Goal: Check status

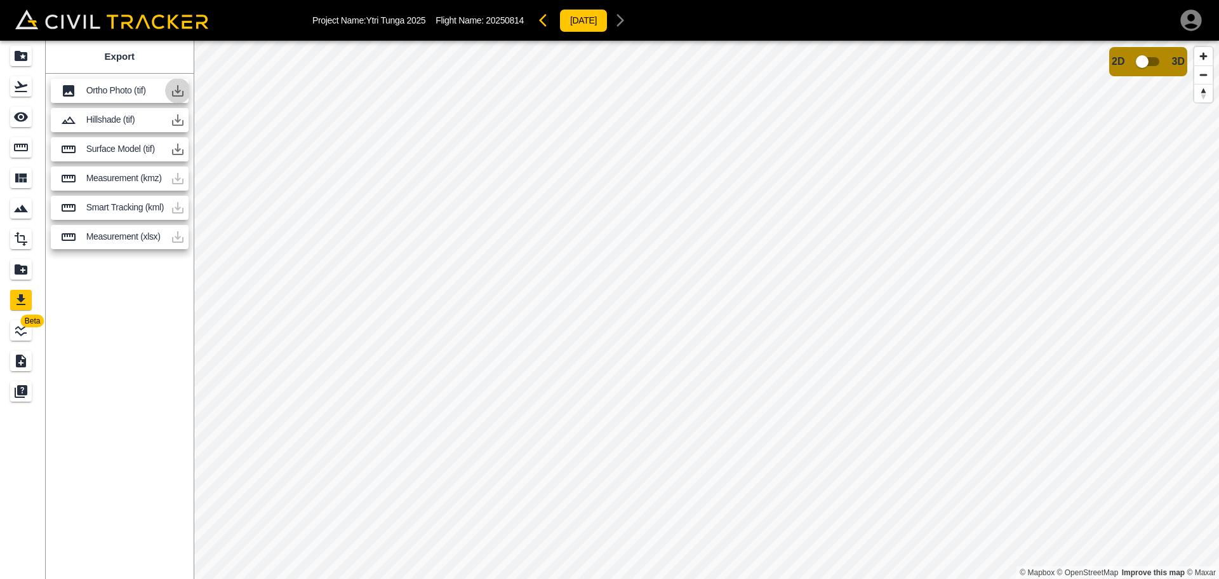
click at [181, 90] on icon "button" at bounding box center [177, 90] width 15 height 15
click at [105, 96] on div "Ortho Photo (tif)" at bounding box center [120, 91] width 138 height 24
click at [25, 81] on icon "Flights" at bounding box center [20, 86] width 15 height 15
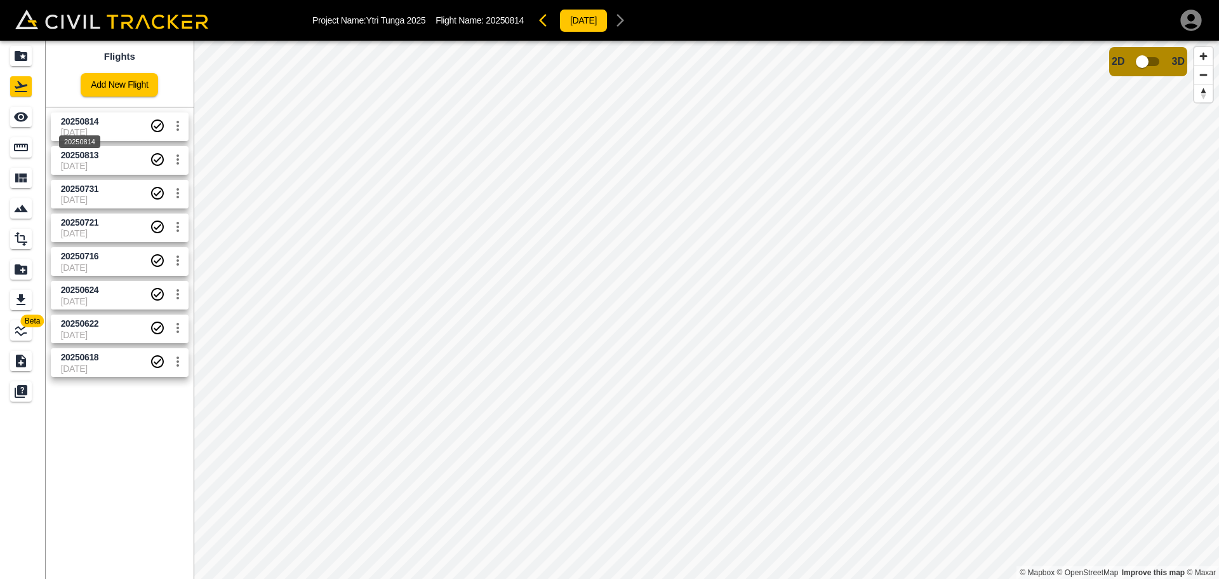
click at [65, 119] on span "20250814" at bounding box center [80, 121] width 38 height 10
click at [104, 128] on span "[DATE]" at bounding box center [105, 132] width 89 height 10
click at [102, 160] on span "20250813" at bounding box center [105, 155] width 89 height 12
click at [99, 130] on span "[DATE]" at bounding box center [105, 132] width 89 height 10
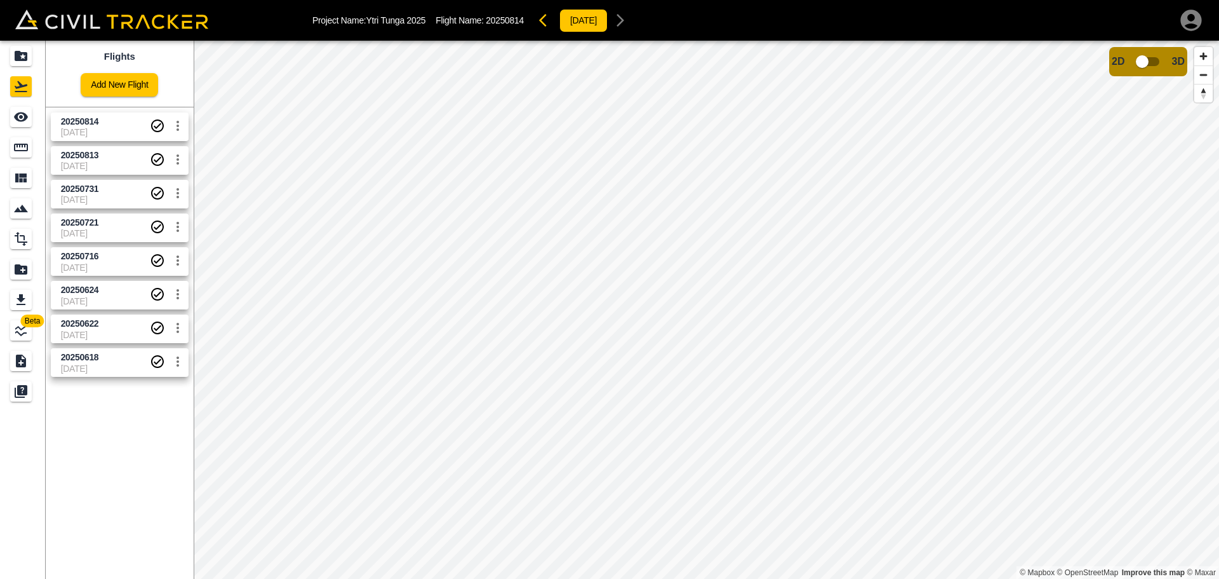
click at [104, 159] on span "20250813" at bounding box center [105, 155] width 89 height 12
click at [118, 122] on span "20250814" at bounding box center [105, 122] width 89 height 12
click at [118, 132] on span "[DATE]" at bounding box center [105, 132] width 89 height 10
click at [114, 158] on span "20250813" at bounding box center [105, 155] width 89 height 12
click at [118, 124] on span "20250814" at bounding box center [105, 122] width 89 height 12
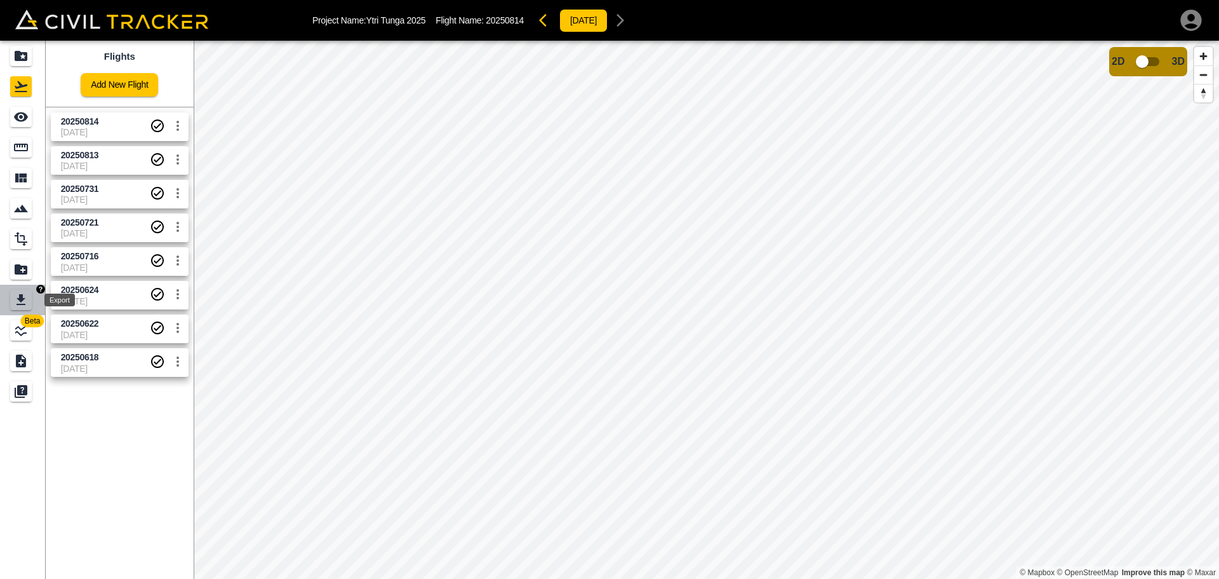
click at [22, 298] on icon "Export" at bounding box center [21, 299] width 9 height 11
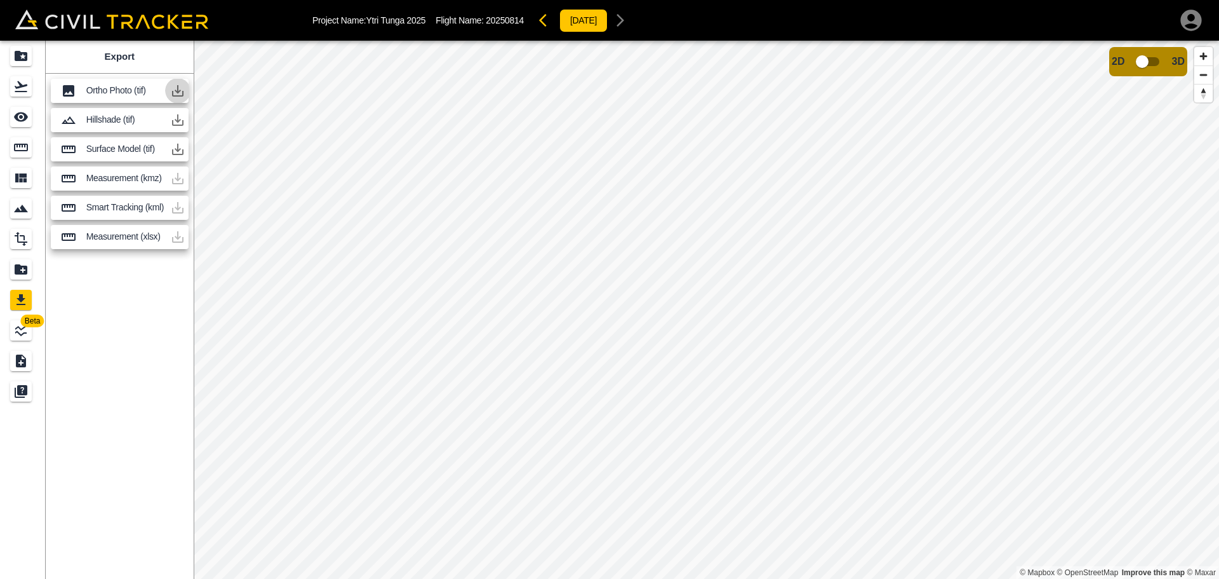
click at [178, 88] on icon "button" at bounding box center [177, 90] width 11 height 11
click at [178, 93] on icon "button" at bounding box center [177, 90] width 15 height 15
